Goal: Find specific page/section: Find specific page/section

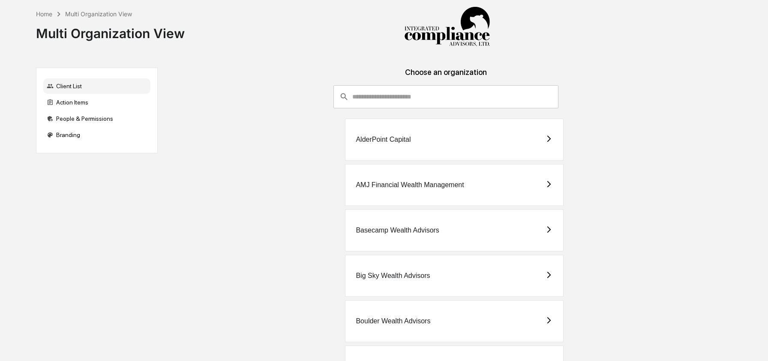
click at [412, 99] on input "consultant-dashboard__filter-organizations-search-bar" at bounding box center [455, 96] width 206 height 23
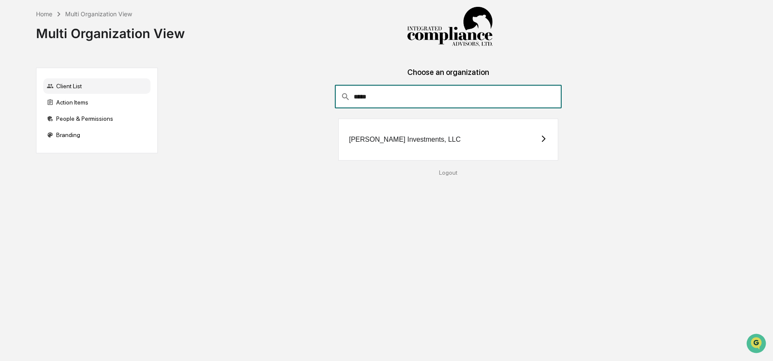
type input "*****"
click at [409, 151] on div "[PERSON_NAME] Investments, LLC" at bounding box center [448, 140] width 220 height 42
